Goal: Complete application form: Complete application form

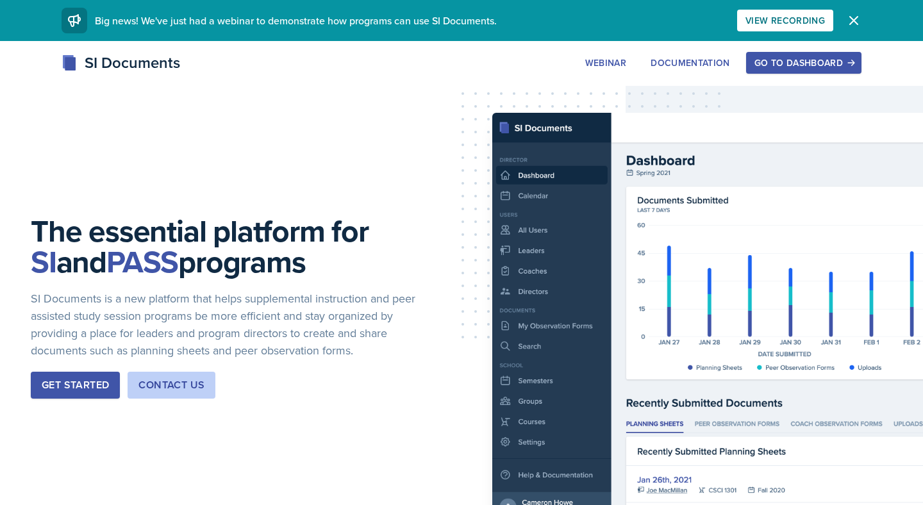
click at [807, 54] on button "Go to Dashboard" at bounding box center [803, 63] width 115 height 22
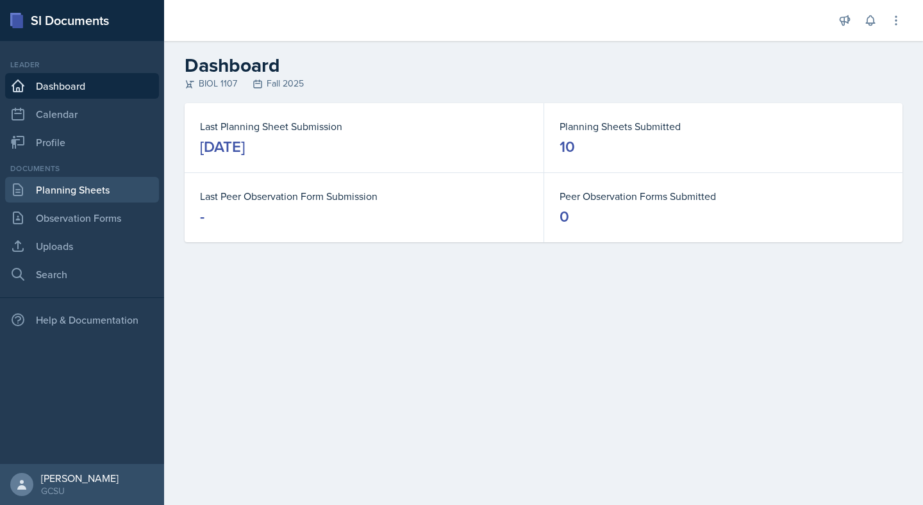
click at [104, 185] on link "Planning Sheets" at bounding box center [82, 190] width 154 height 26
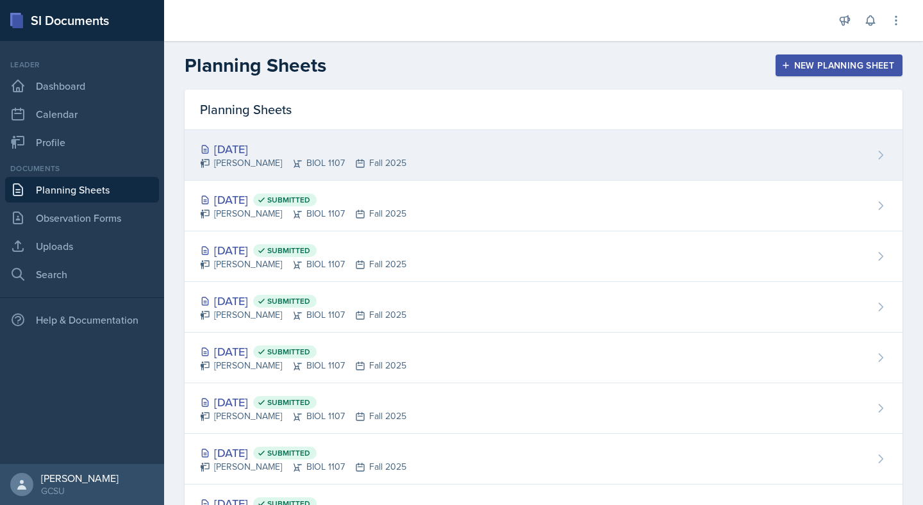
click at [311, 165] on div "[PERSON_NAME] BIOL 1107 Fall 2025" at bounding box center [303, 162] width 206 height 13
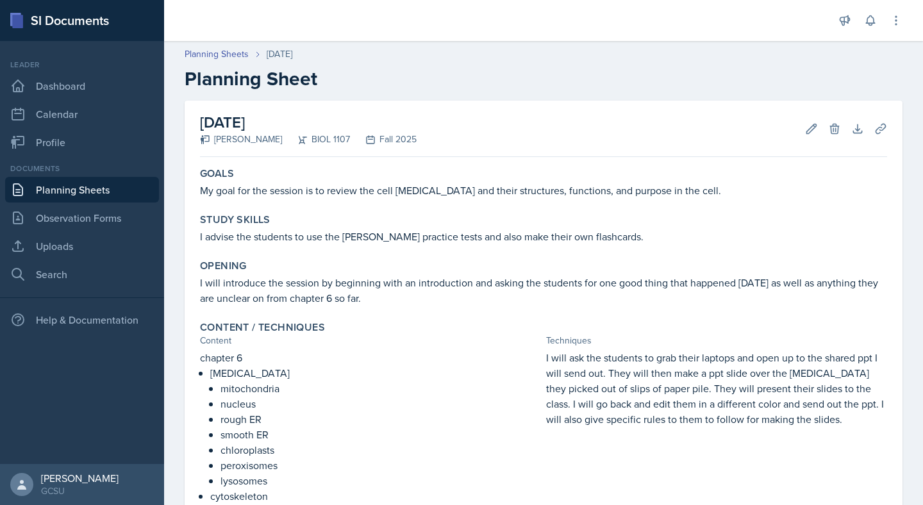
scroll to position [213, 0]
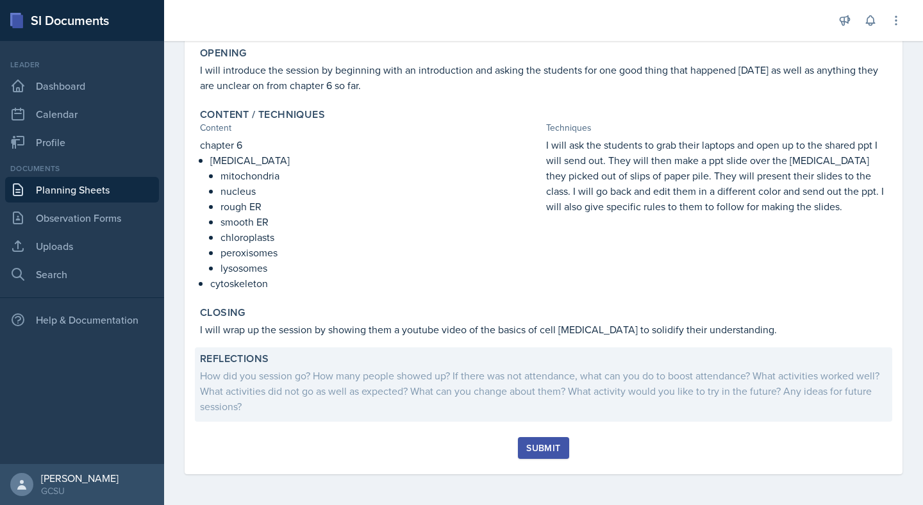
click at [412, 372] on div "How did you session go? How many people showed up? If there was not attendance,…" at bounding box center [543, 391] width 687 height 46
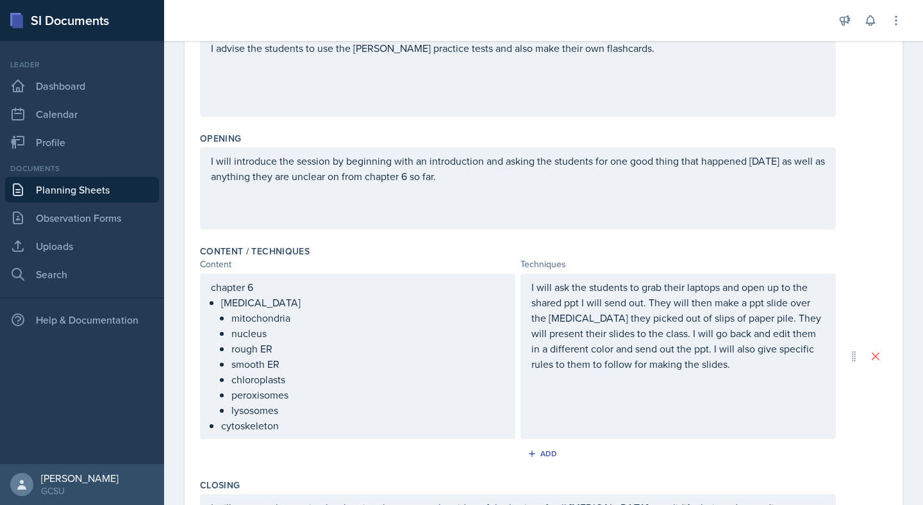
scroll to position [448, 0]
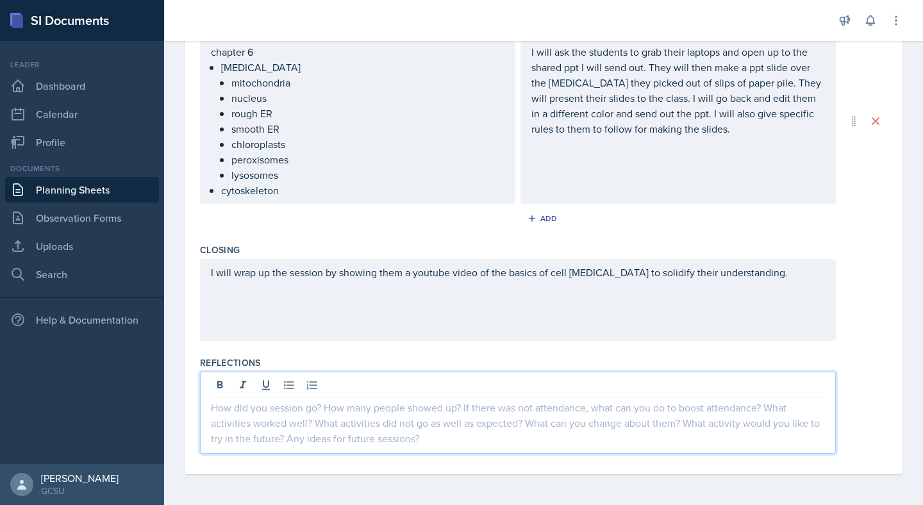
click at [338, 388] on div at bounding box center [518, 413] width 636 height 82
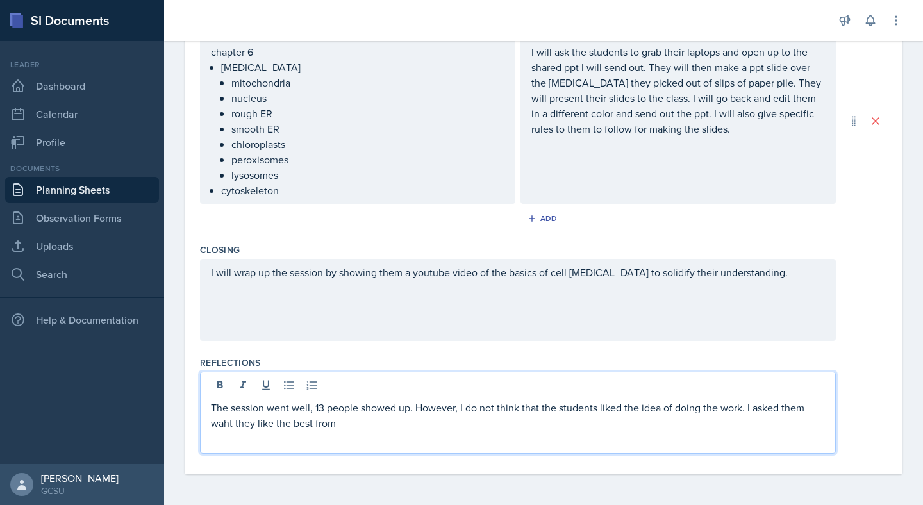
click at [228, 424] on p "The session went well, 13 people showed up. However, I do not think that the st…" at bounding box center [518, 415] width 614 height 31
click at [260, 434] on div "The session went well, 13 people showed up. However, I do not think that the st…" at bounding box center [518, 413] width 636 height 82
click at [344, 434] on div "The session went well, 13 people showed up. However, I do not think that the st…" at bounding box center [518, 413] width 636 height 82
click at [365, 421] on p "The session went well, 13 people showed up. However, I do not think that the st…" at bounding box center [518, 415] width 614 height 31
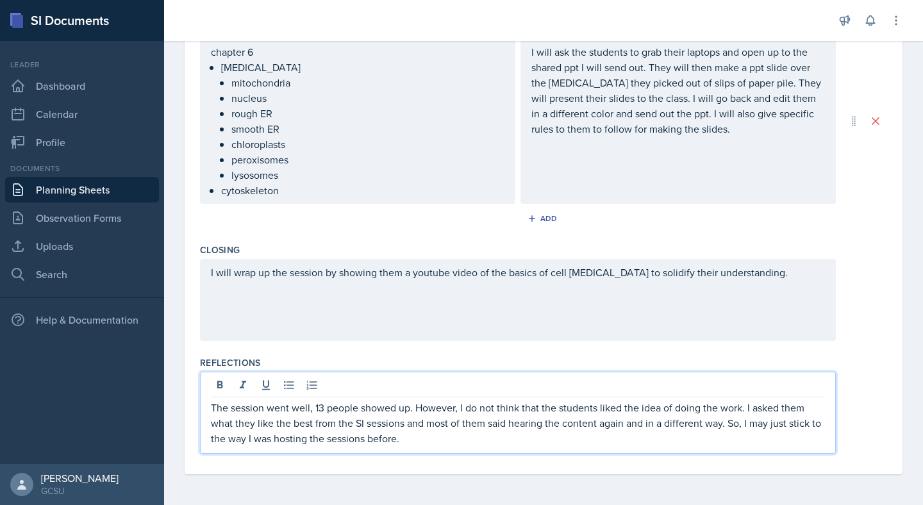
click at [540, 368] on div "Reflections" at bounding box center [543, 362] width 687 height 13
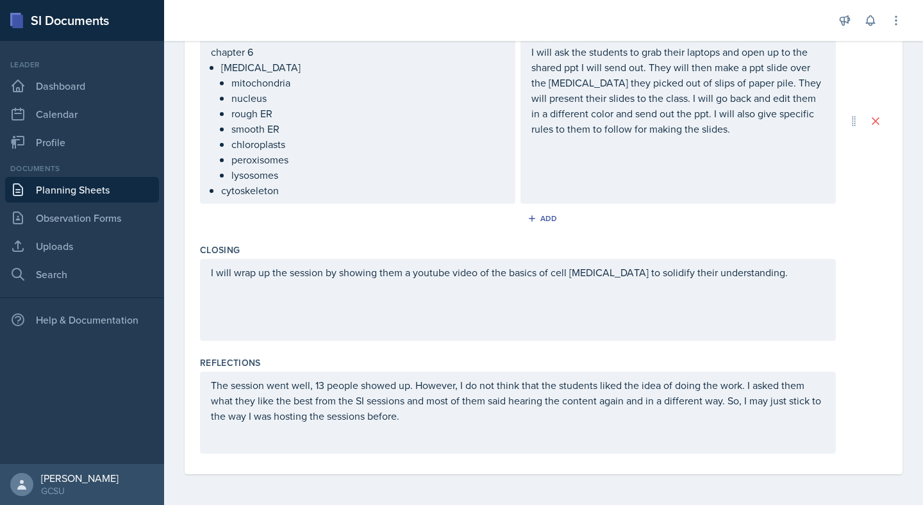
click at [484, 411] on p "The session went well, 13 people showed up. However, I do not think that the st…" at bounding box center [518, 400] width 614 height 46
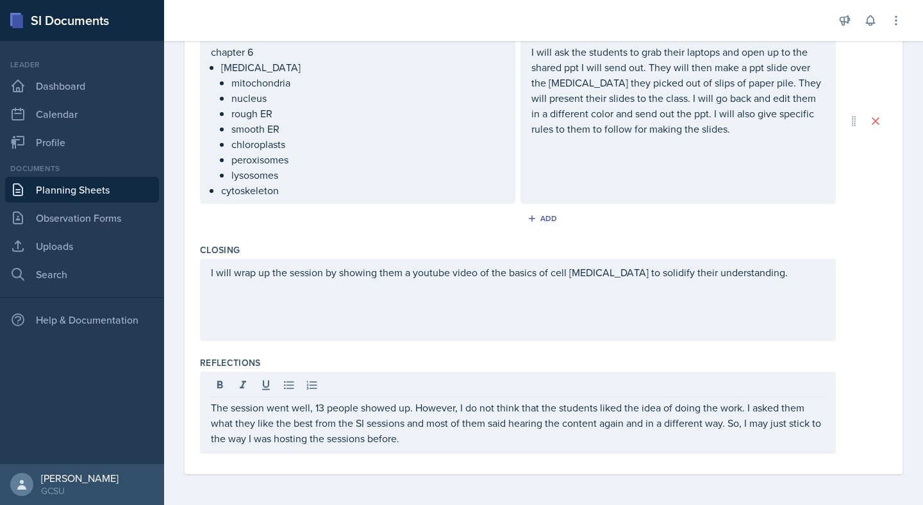
click at [443, 449] on div "The session went well, 13 people showed up. However, I do not think that the st…" at bounding box center [518, 413] width 636 height 82
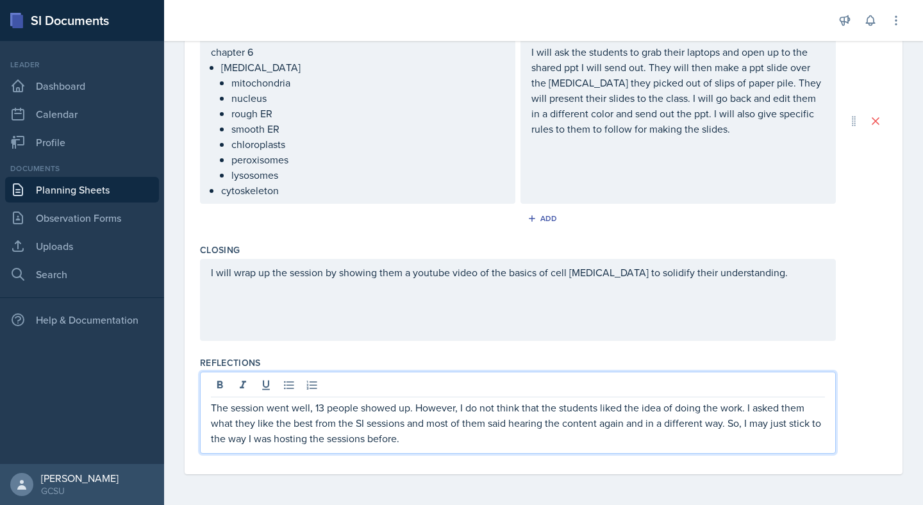
click at [428, 443] on p "The session went well, 13 people showed up. However, I do not think that the st…" at bounding box center [518, 423] width 614 height 46
click at [483, 442] on p "The session went well, 13 people showed up. However, I do not think that the st…" at bounding box center [518, 423] width 614 height 46
click at [604, 436] on p "The session went well, 13 people showed up. However, I do not think that the st…" at bounding box center [518, 423] width 614 height 46
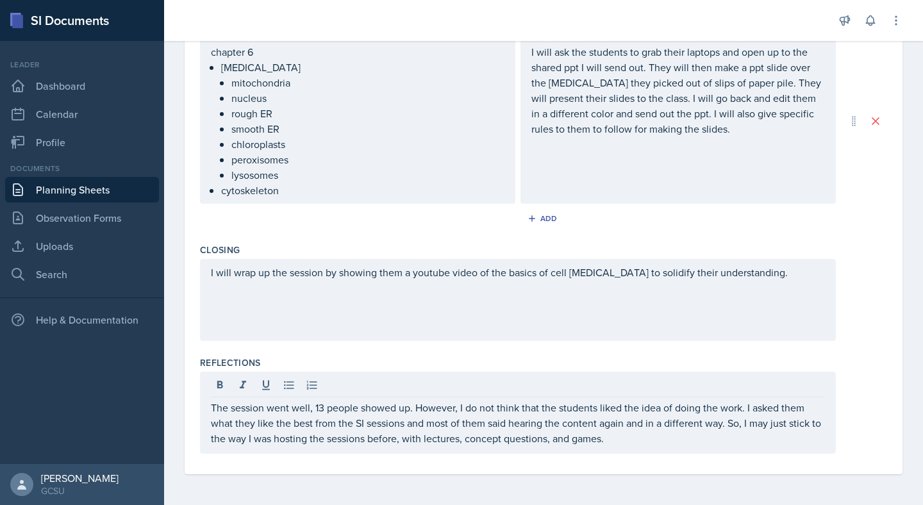
click at [530, 363] on div "Reflections" at bounding box center [543, 362] width 687 height 13
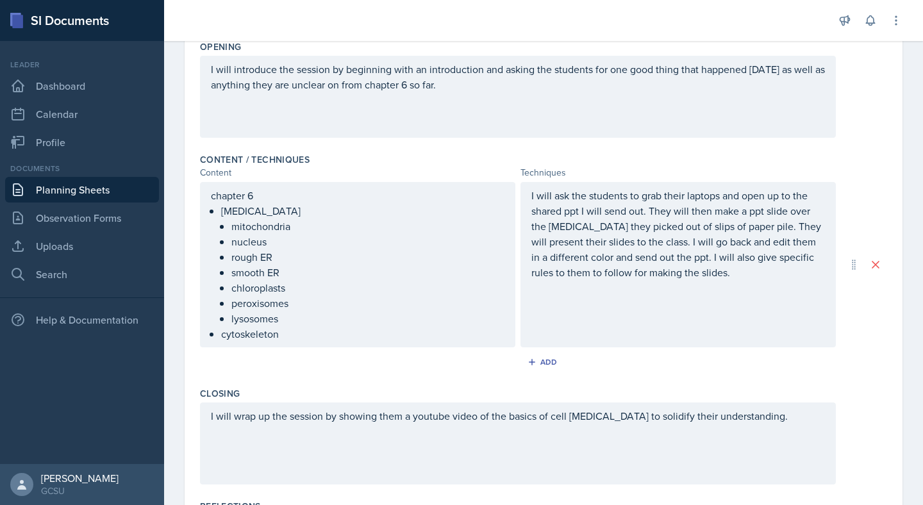
scroll to position [0, 0]
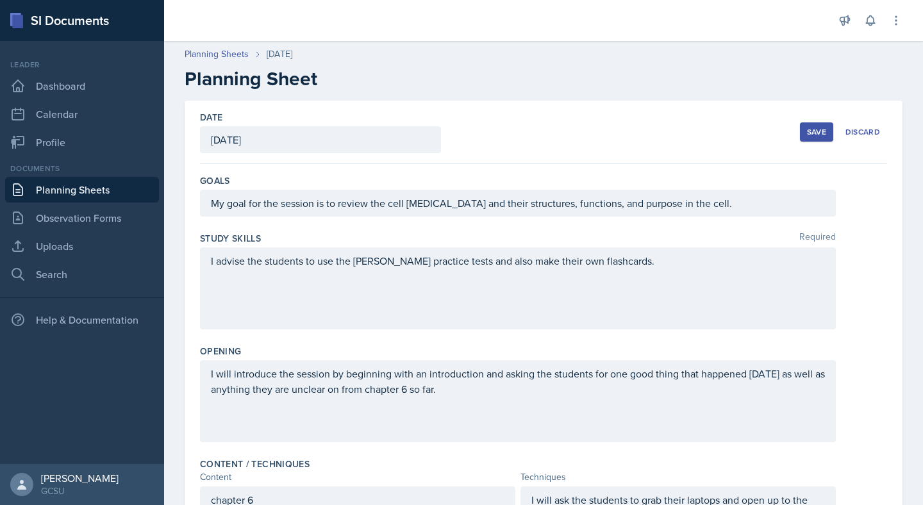
click at [805, 133] on button "Save" at bounding box center [816, 131] width 33 height 19
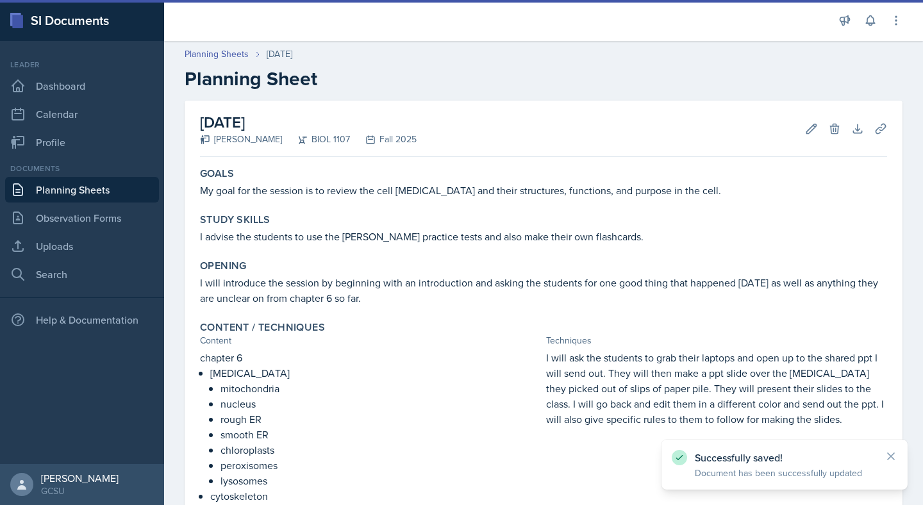
scroll to position [210, 0]
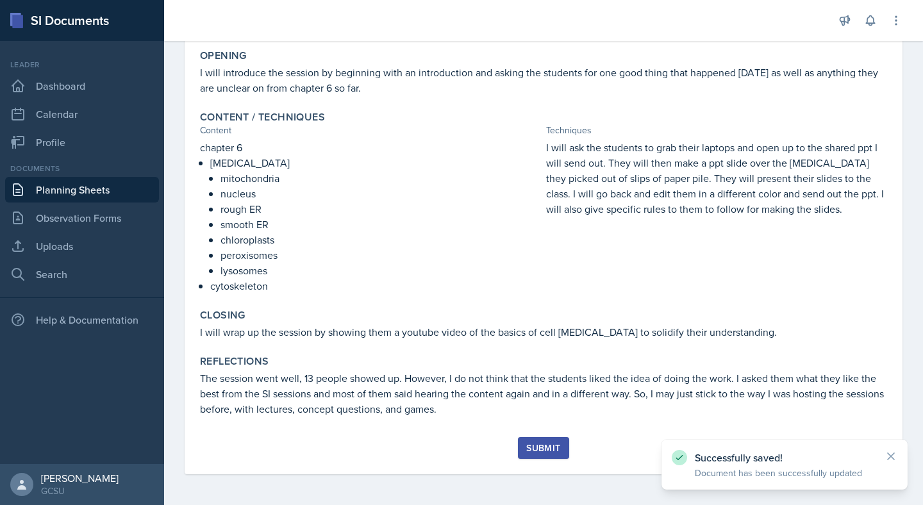
click at [543, 445] on div "Submit" at bounding box center [543, 448] width 34 height 10
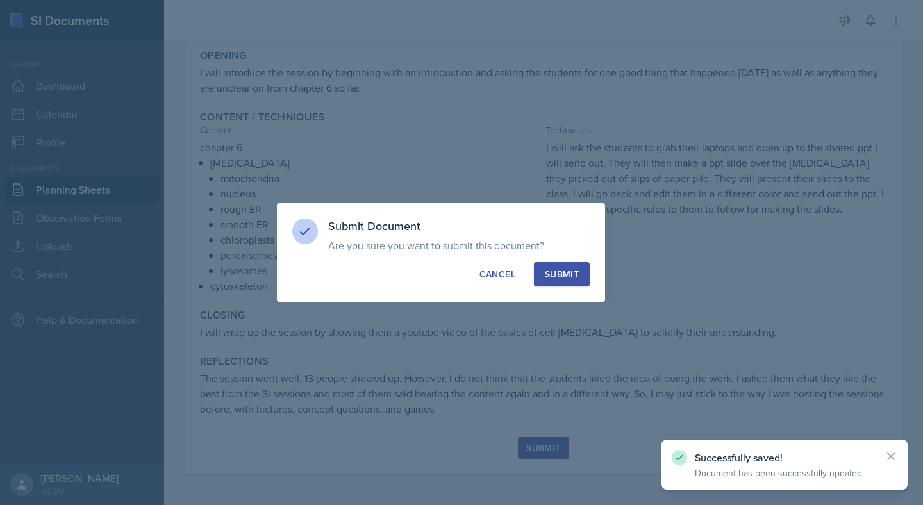
click at [566, 276] on div "Submit" at bounding box center [562, 274] width 34 height 13
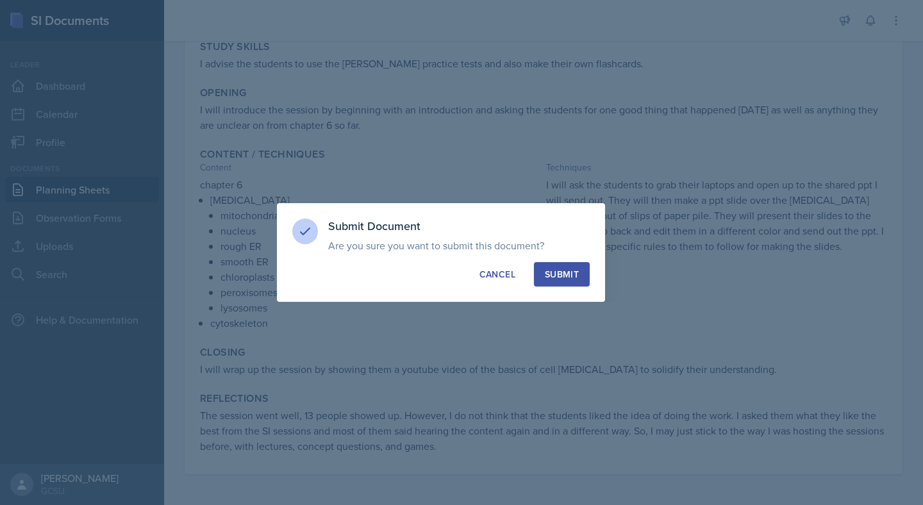
scroll to position [173, 0]
